Goal: Information Seeking & Learning: Understand process/instructions

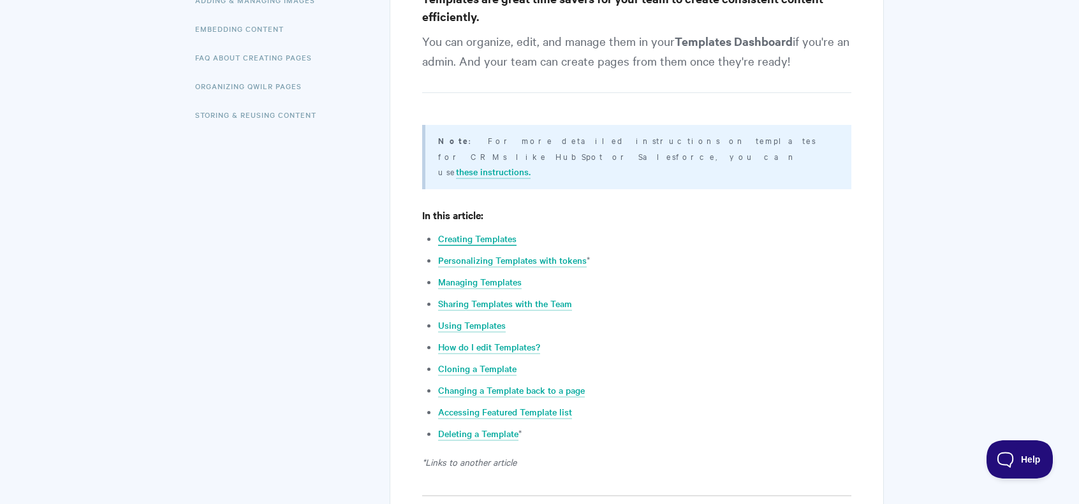
click at [504, 232] on link "Creating Templates" at bounding box center [477, 239] width 78 height 14
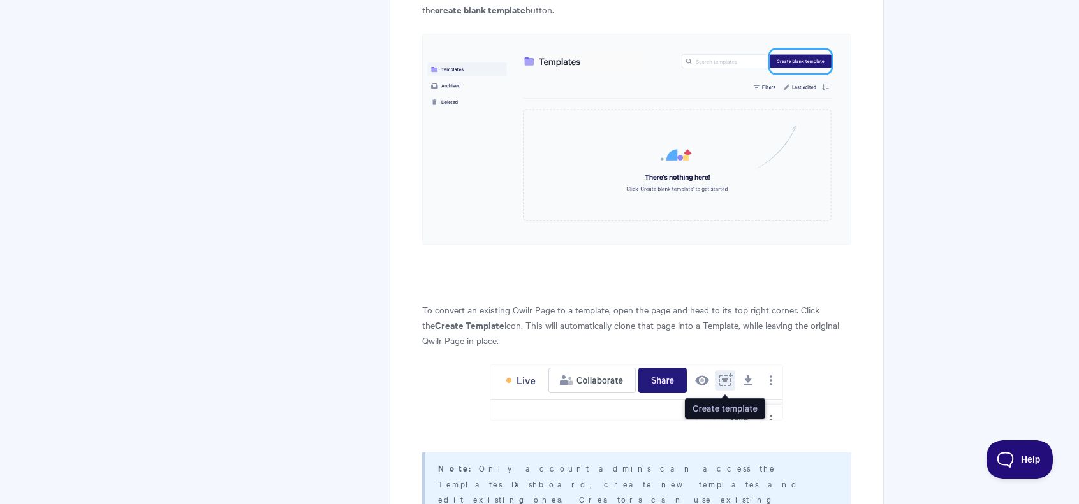
scroll to position [881, 0]
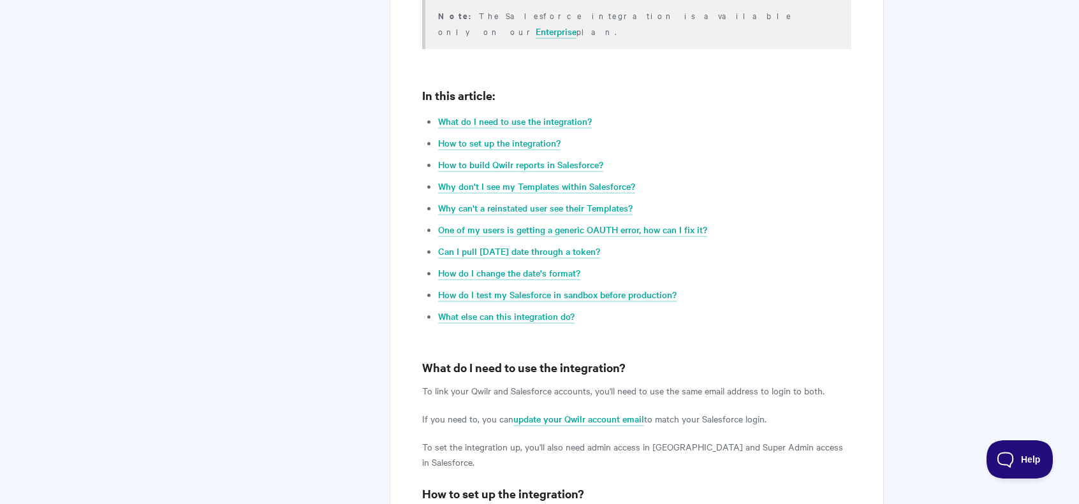
scroll to position [638, 0]
click at [515, 224] on link "One of my users is getting a generic OAUTH error, how can I fix it?" at bounding box center [572, 231] width 269 height 14
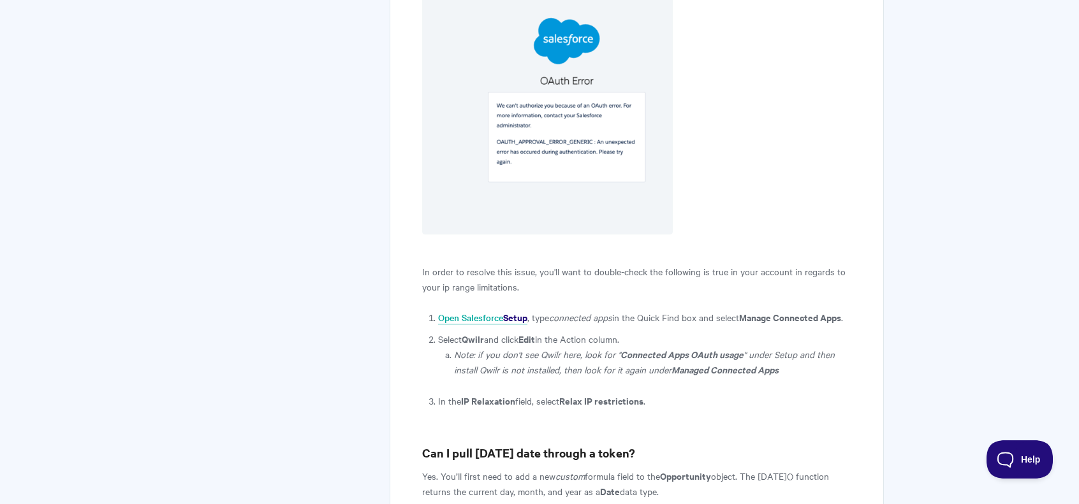
scroll to position [2666, 0]
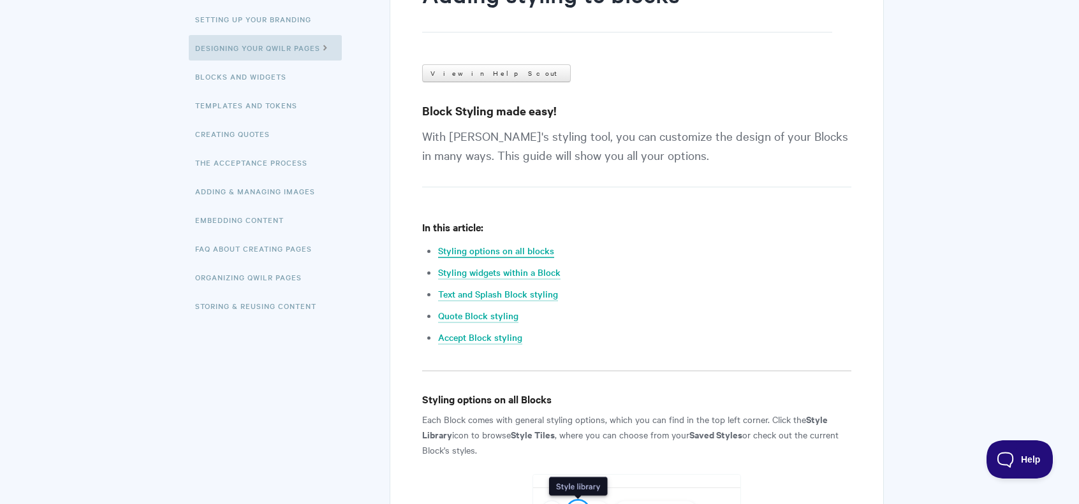
click at [494, 245] on link "Styling options on all blocks" at bounding box center [496, 251] width 116 height 14
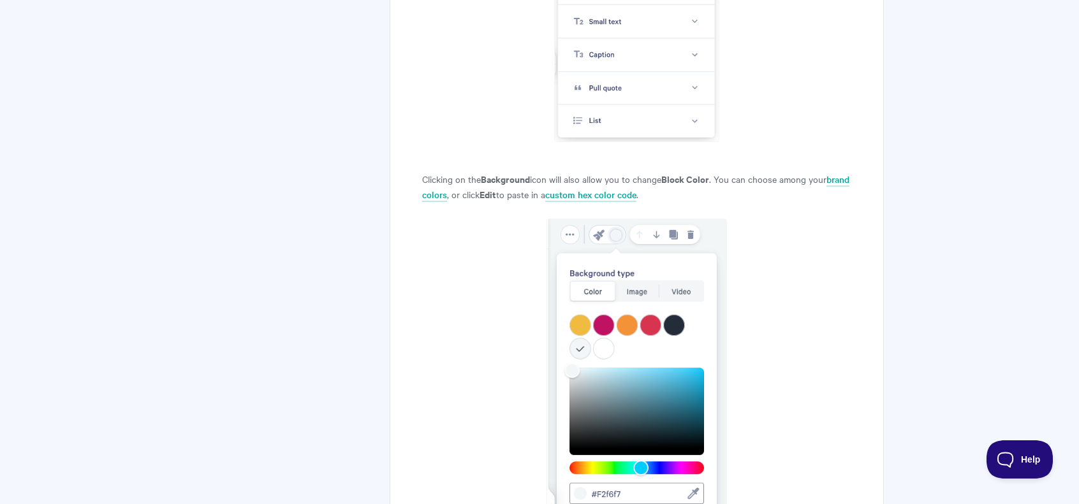
scroll to position [3195, 0]
